Goal: Information Seeking & Learning: Find contact information

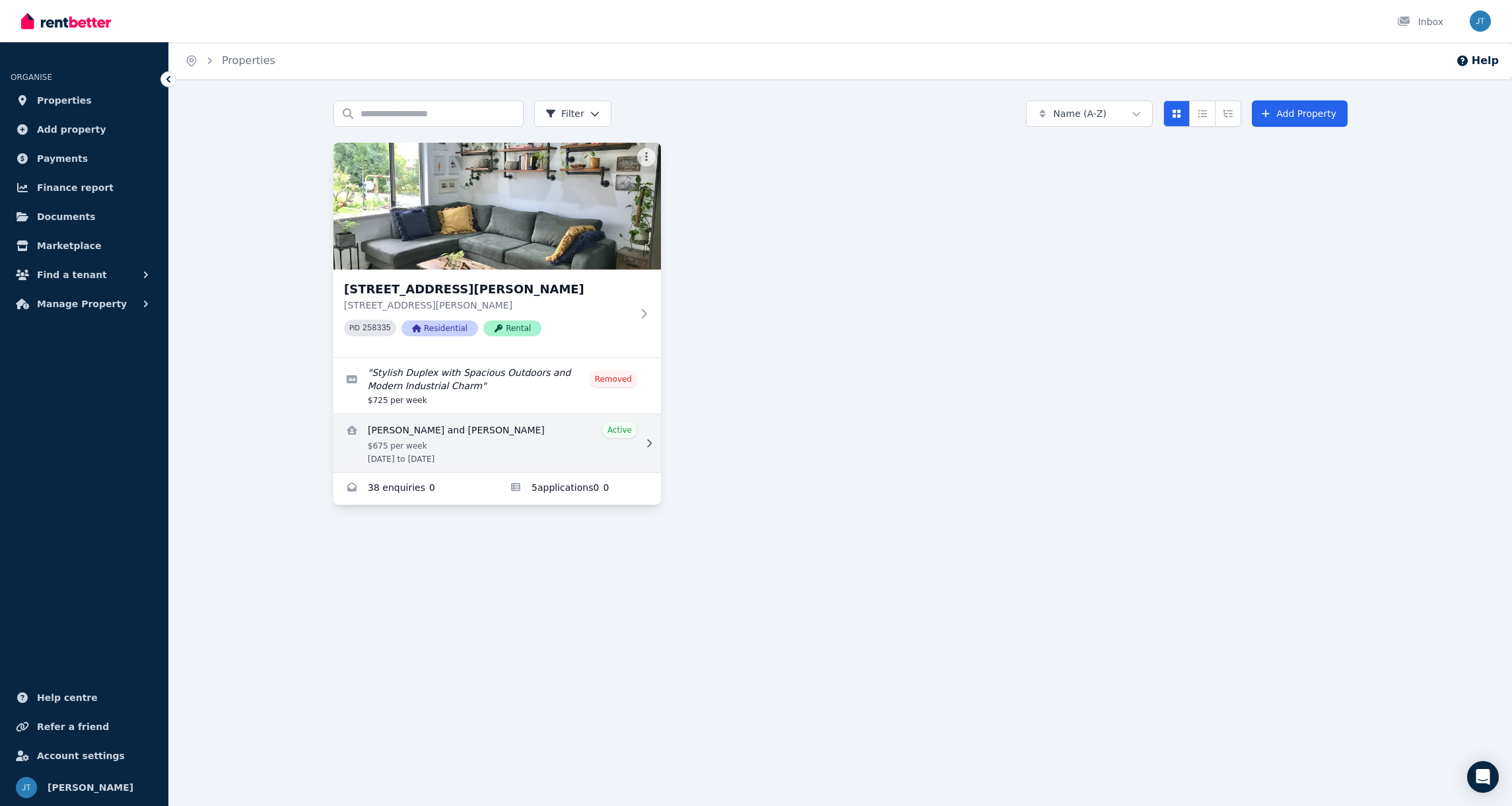
click at [484, 440] on link "View details for Taine Walden and Himiona Davis" at bounding box center [497, 443] width 327 height 58
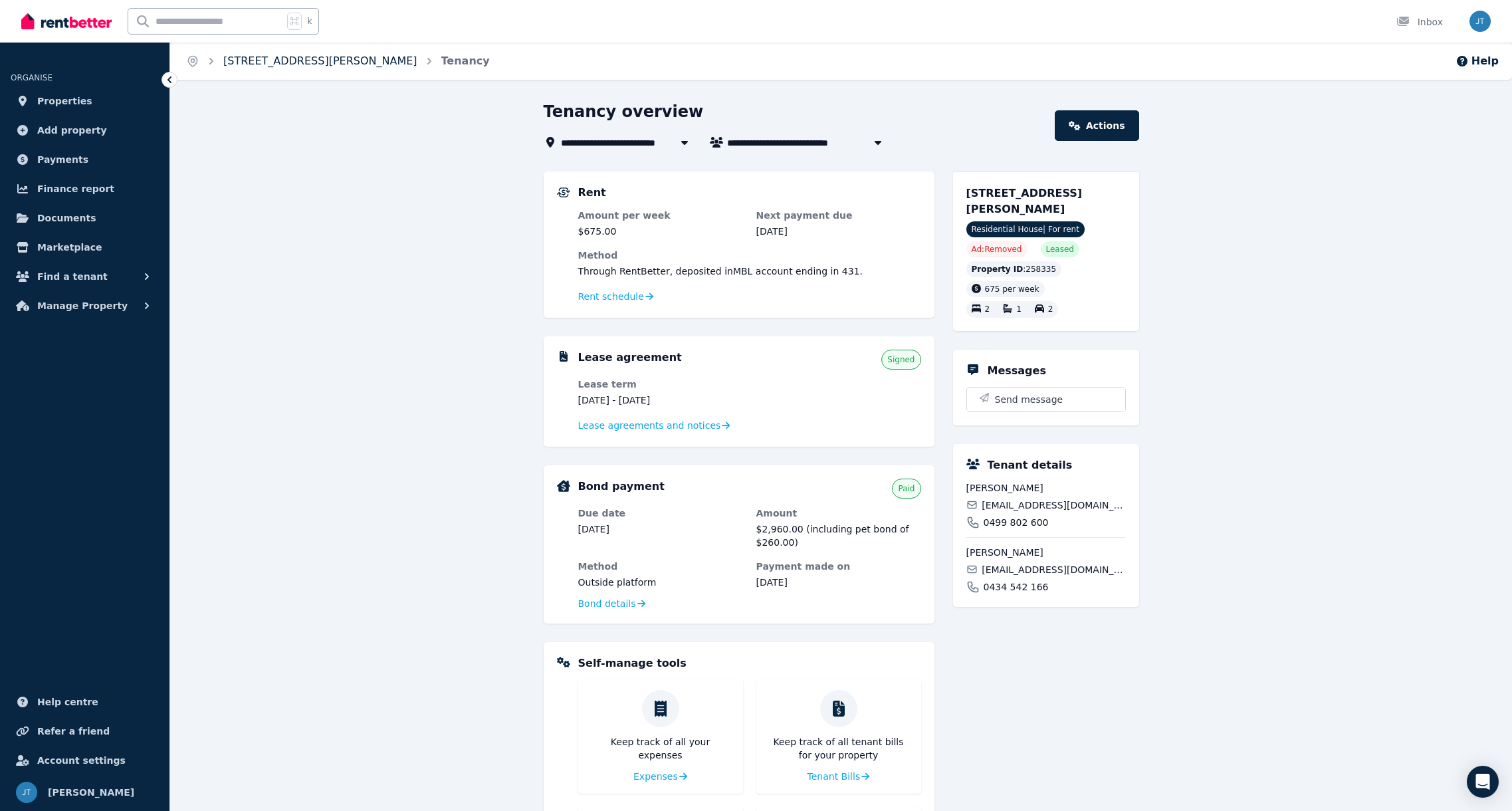
click at [324, 59] on link "[STREET_ADDRESS][PERSON_NAME]" at bounding box center [320, 61] width 194 height 13
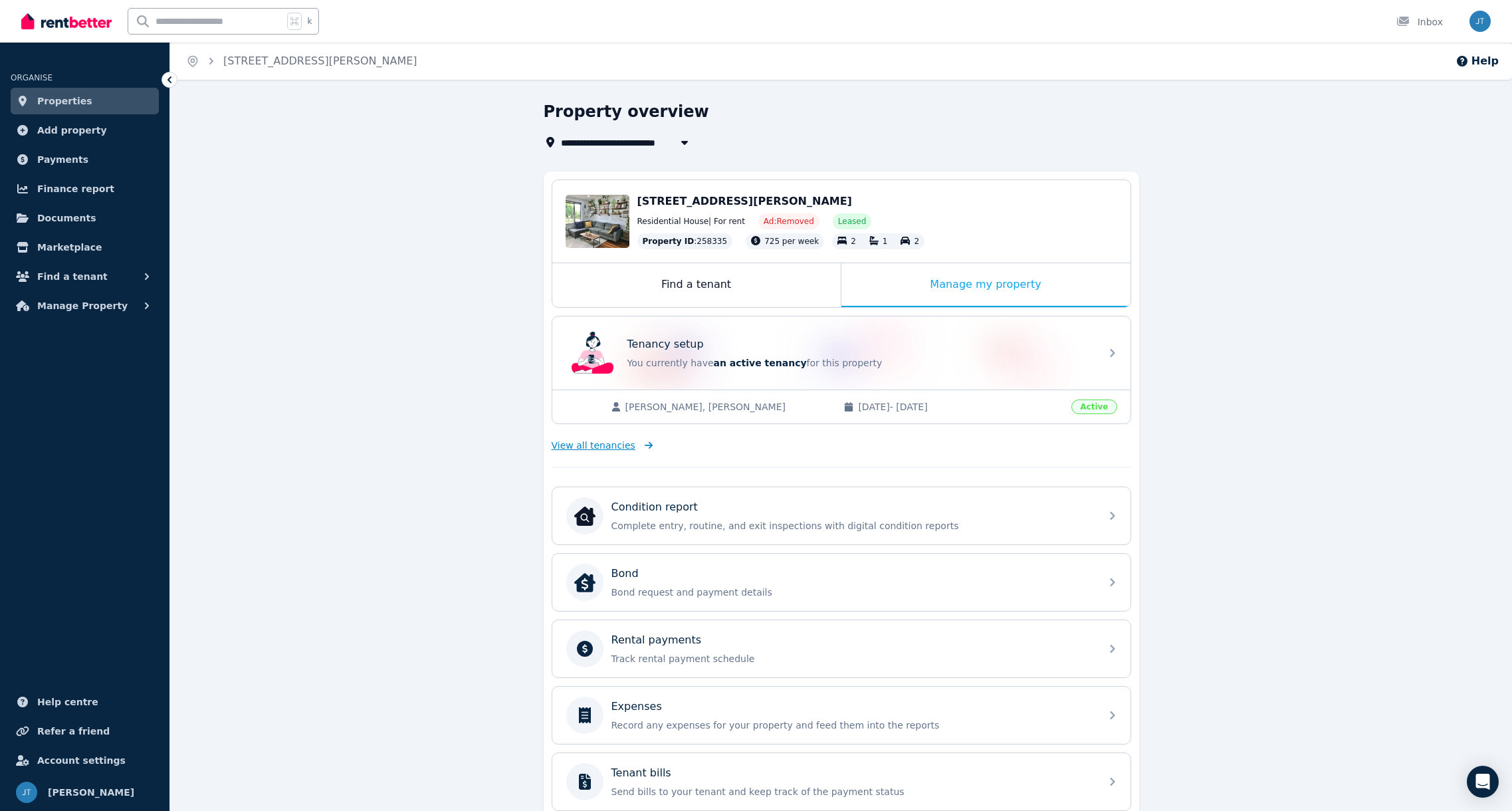
click at [608, 444] on span "View all tenancies" at bounding box center [593, 445] width 84 height 14
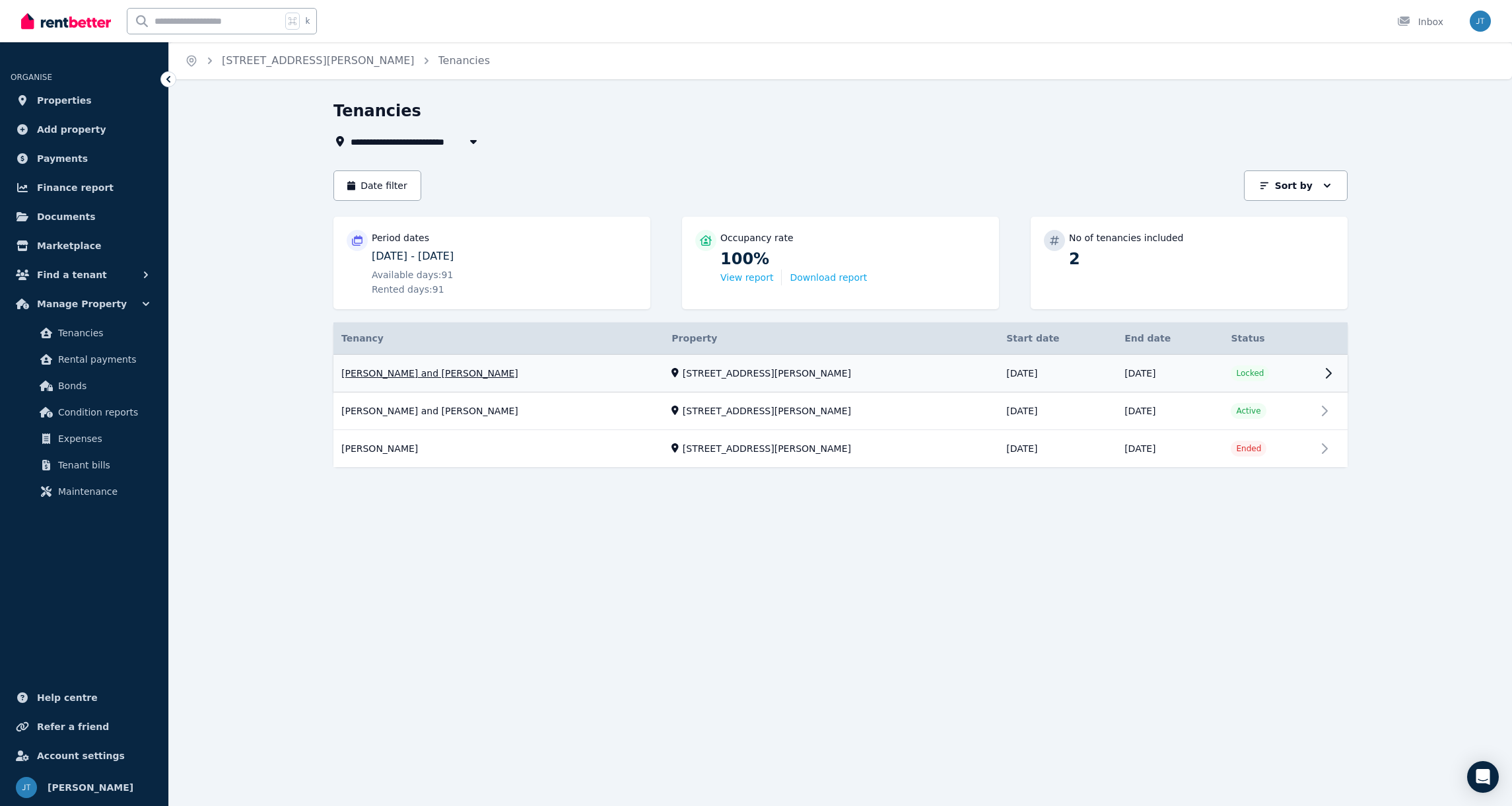
click at [480, 367] on link "View property details" at bounding box center [841, 373] width 1014 height 38
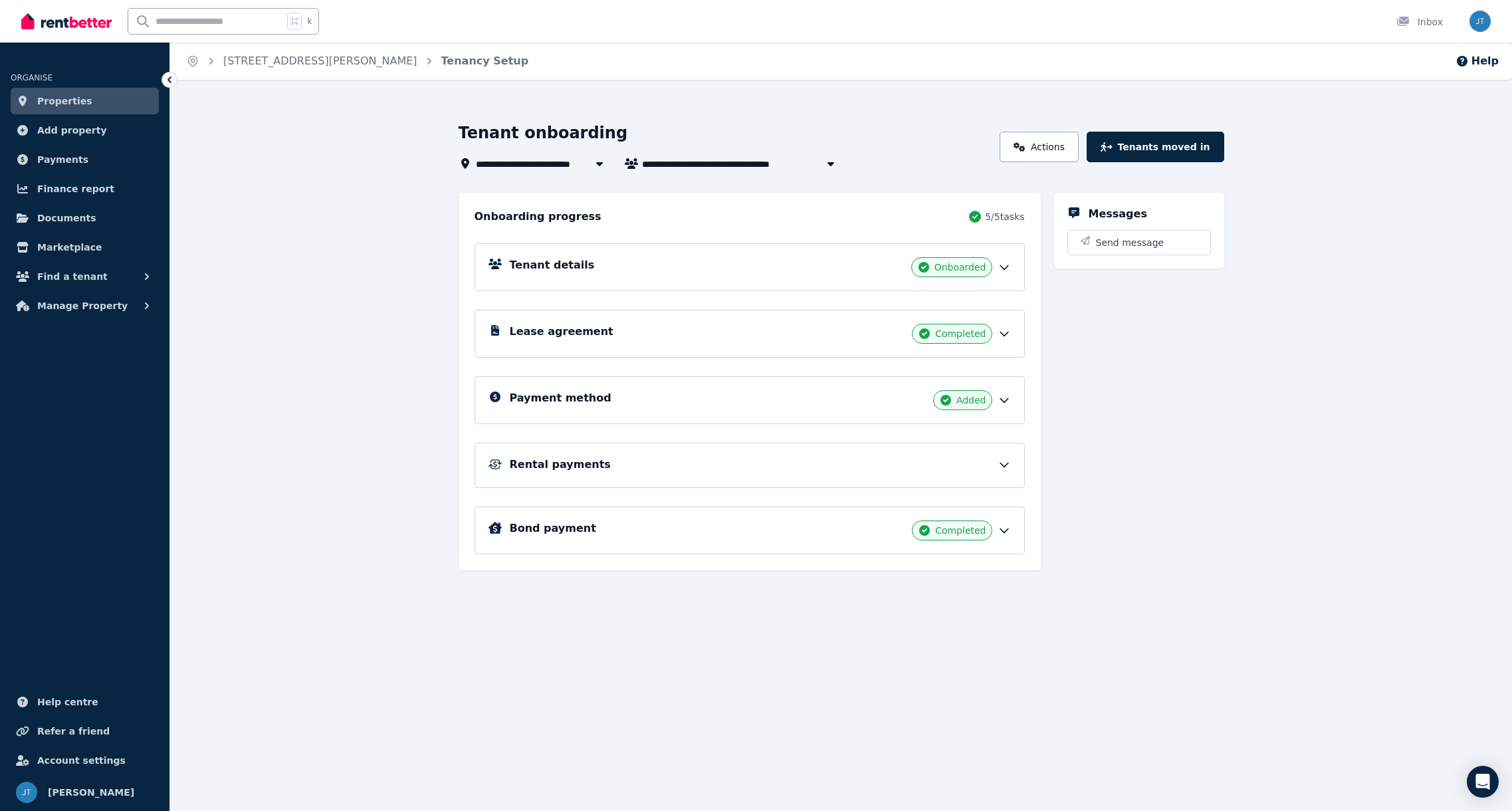
click at [558, 268] on h5 "Tenant details" at bounding box center [552, 265] width 85 height 16
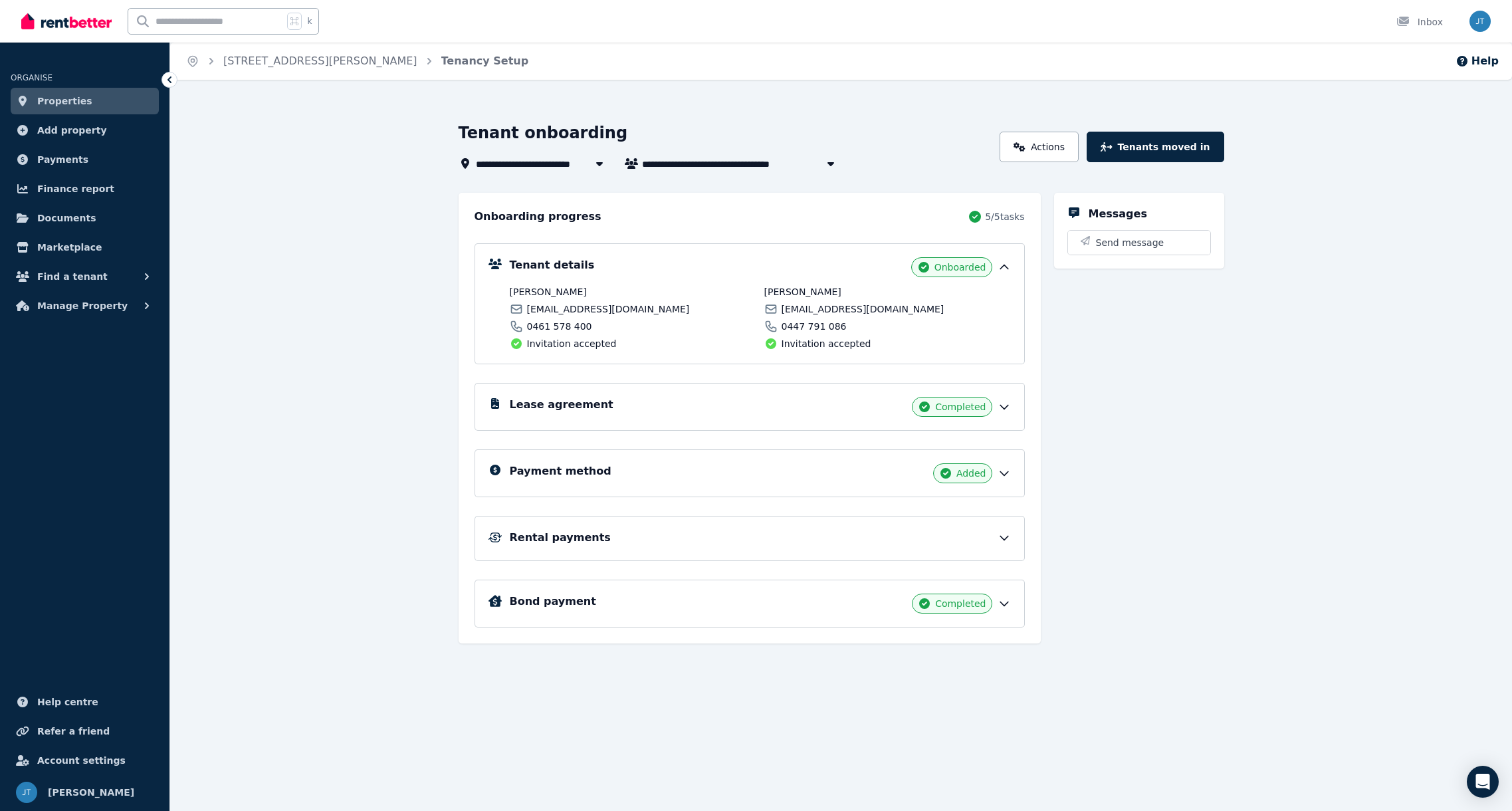
drag, startPoint x: 606, startPoint y: 292, endPoint x: 512, endPoint y: 290, distance: 94.0
click at [512, 290] on span "[PERSON_NAME]" at bounding box center [633, 292] width 246 height 14
copy span "[PERSON_NAME]"
drag, startPoint x: 526, startPoint y: 307, endPoint x: 636, endPoint y: 307, distance: 110.0
click at [636, 307] on div "[EMAIL_ADDRESS][DOMAIN_NAME]" at bounding box center [633, 309] width 246 height 14
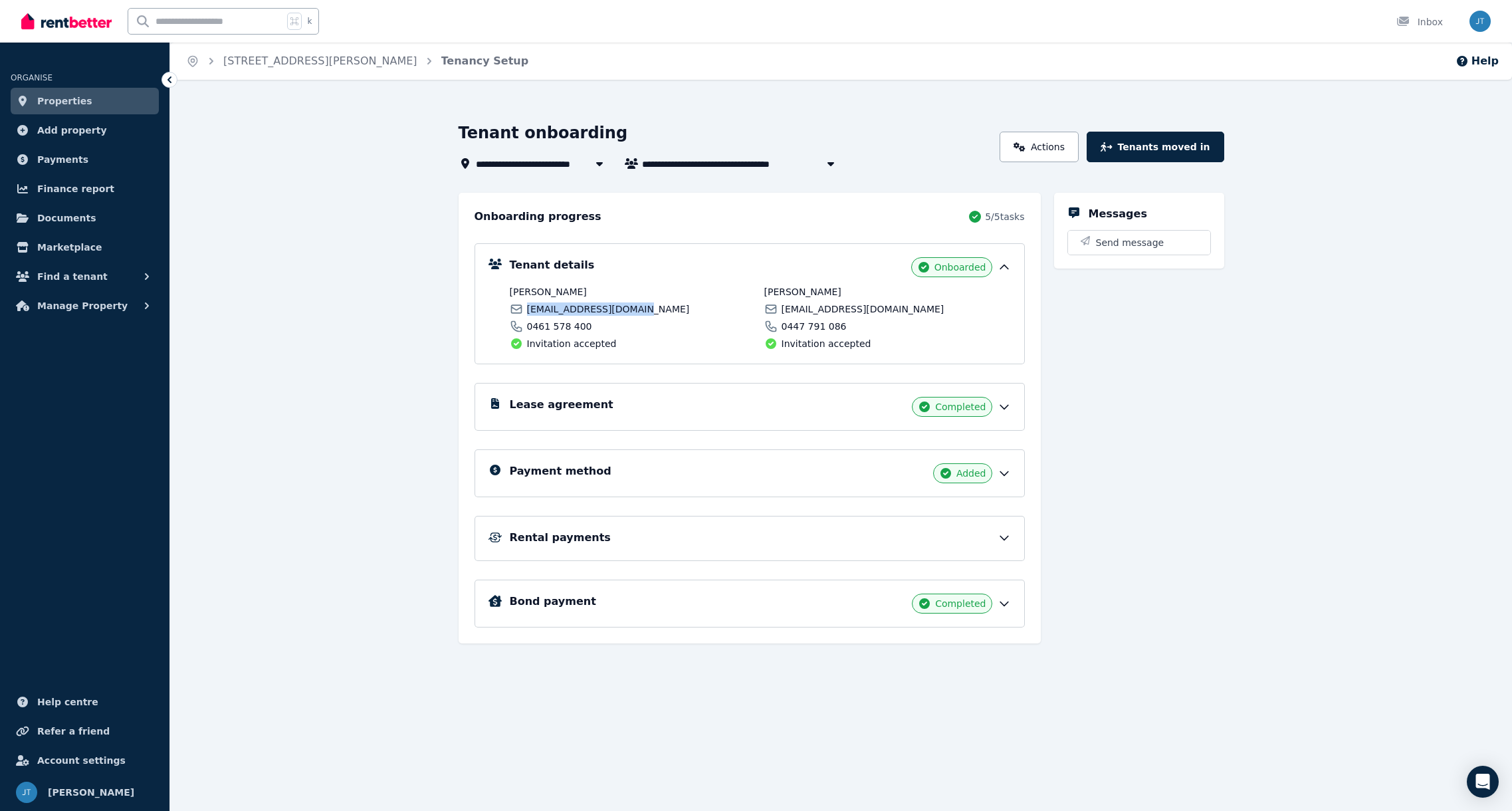
copy span "[EMAIL_ADDRESS][DOMAIN_NAME]"
drag, startPoint x: 607, startPoint y: 328, endPoint x: 530, endPoint y: 325, distance: 77.1
click at [523, 329] on div "0461 578 400" at bounding box center [633, 326] width 246 height 14
copy span "0461 578 400"
drag, startPoint x: 824, startPoint y: 292, endPoint x: 799, endPoint y: 289, distance: 25.2
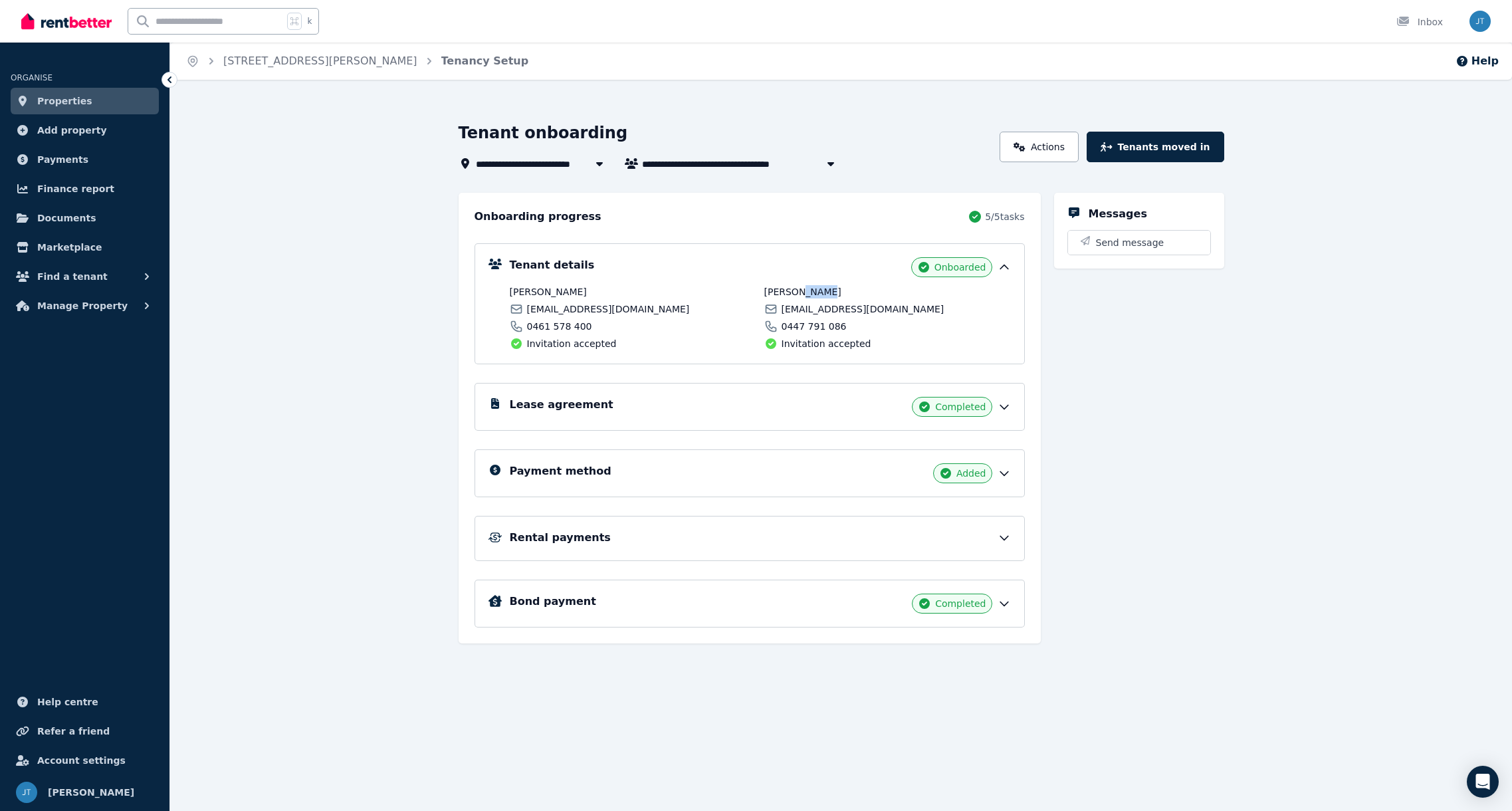
click at [799, 289] on span "[PERSON_NAME]" at bounding box center [887, 292] width 246 height 14
copy span "[PERSON_NAME]"
drag, startPoint x: 783, startPoint y: 312, endPoint x: 914, endPoint y: 312, distance: 131.0
click at [914, 312] on div "[EMAIL_ADDRESS][DOMAIN_NAME]" at bounding box center [887, 309] width 246 height 14
copy span "[EMAIL_ADDRESS][DOMAIN_NAME]"
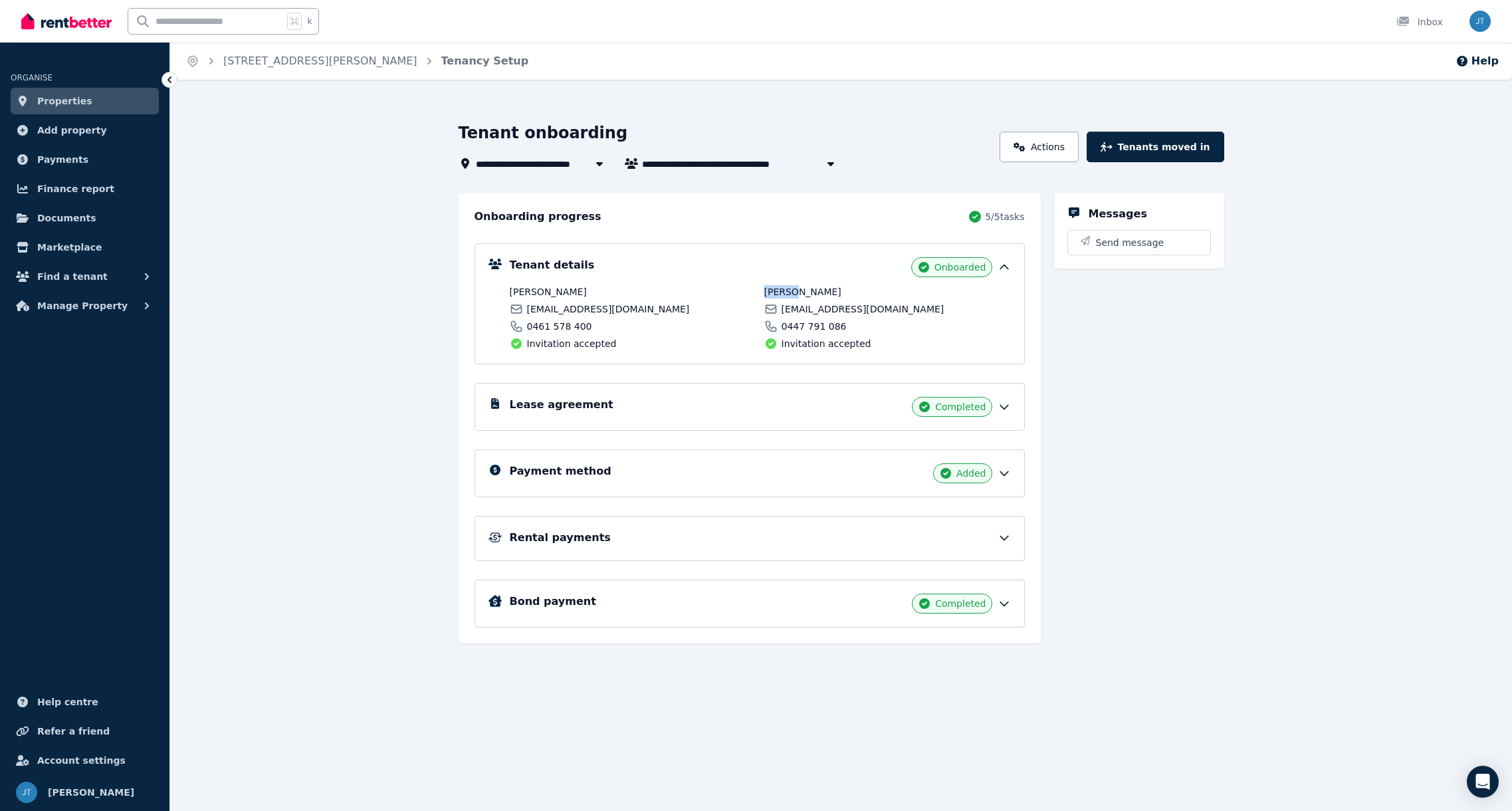
drag, startPoint x: 795, startPoint y: 292, endPoint x: 759, endPoint y: 292, distance: 36.0
click at [759, 292] on div "Jayeshwari Jayeshwari [EMAIL_ADDRESS][DOMAIN_NAME] 0461 578 400 Invitation acce…" at bounding box center [760, 317] width 501 height 65
copy span "Yogesh"
drag, startPoint x: 843, startPoint y: 325, endPoint x: 782, endPoint y: 329, distance: 61.1
click at [782, 329] on div "0447 791 086" at bounding box center [887, 326] width 246 height 14
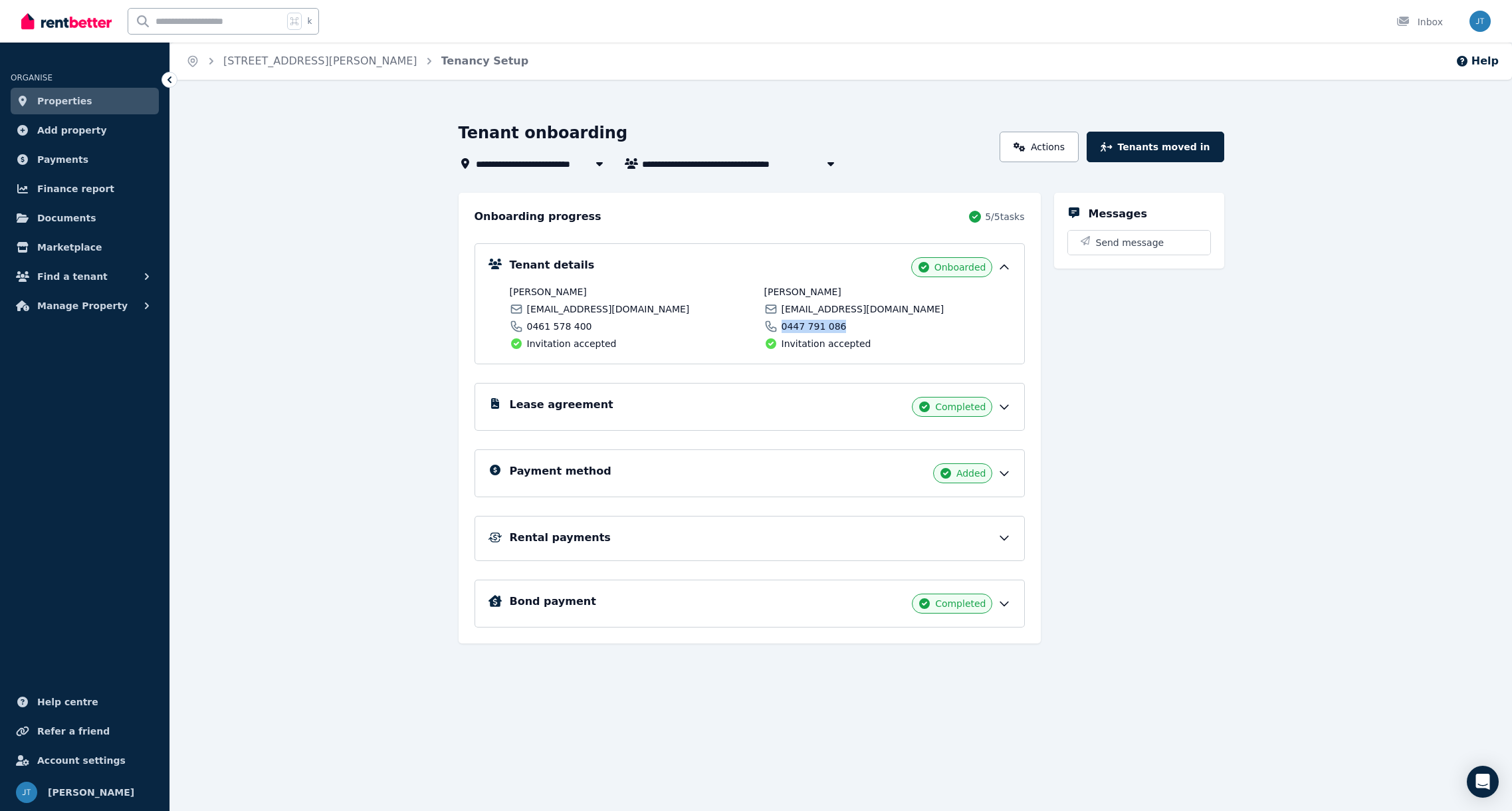
copy span "0447 791 086"
